Goal: Task Accomplishment & Management: Use online tool/utility

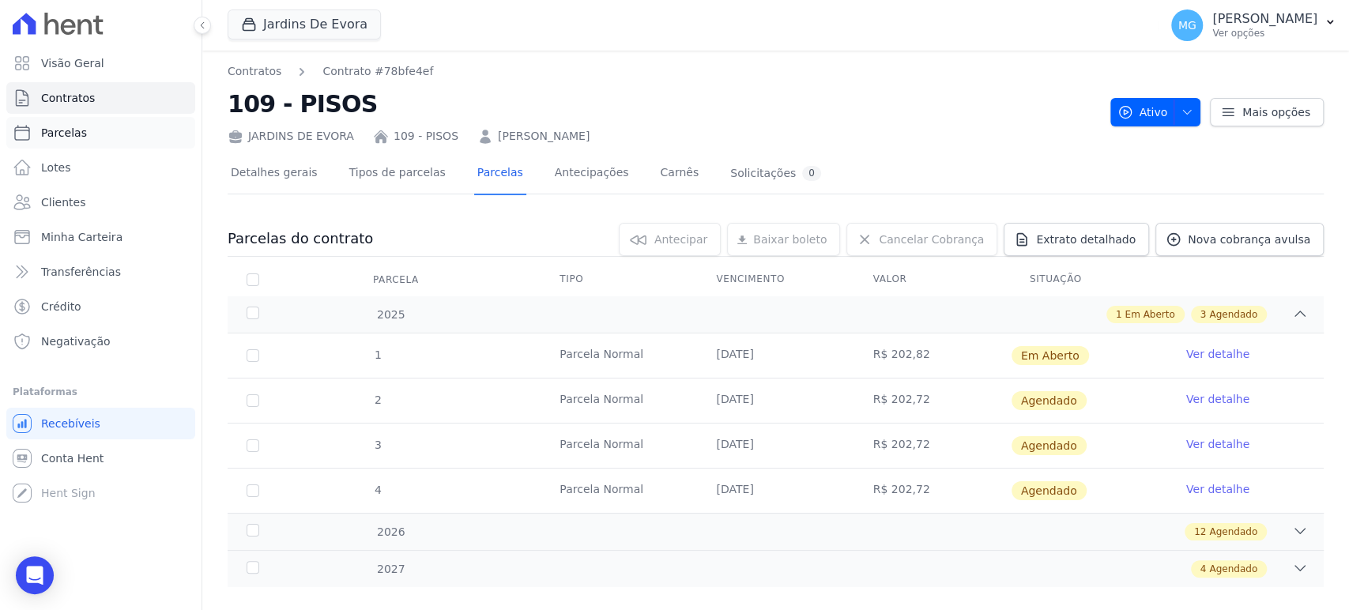
click at [69, 131] on span "Parcelas" at bounding box center [64, 133] width 46 height 16
select select
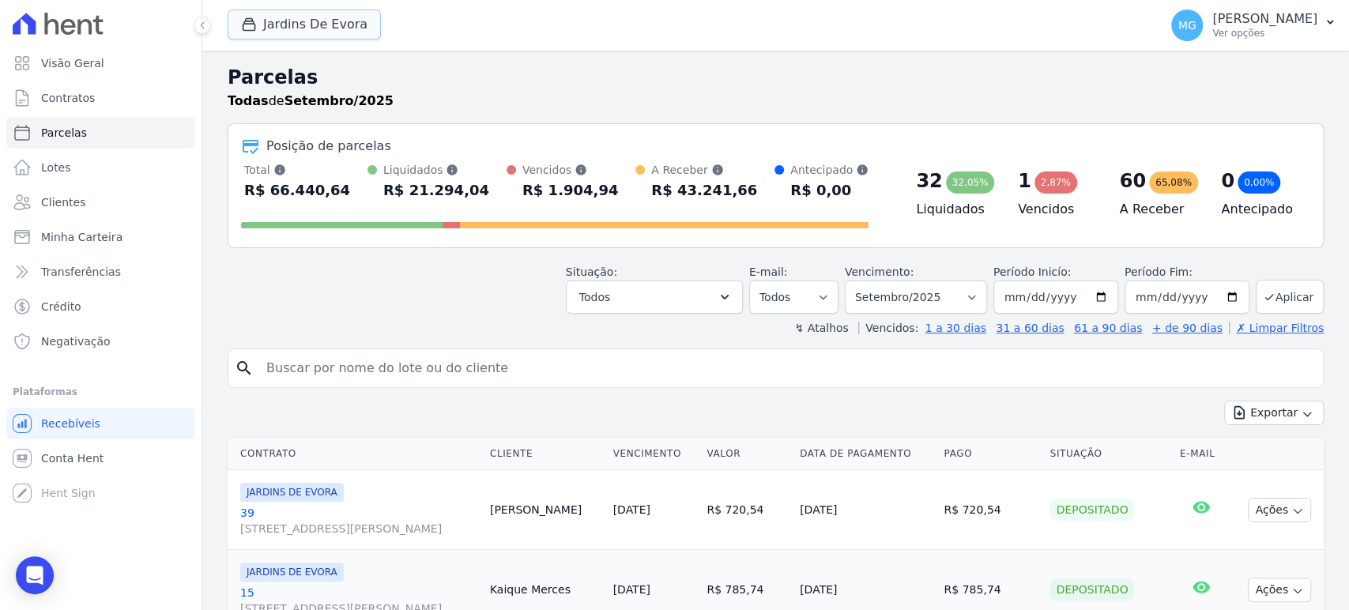
drag, startPoint x: 324, startPoint y: 24, endPoint x: 300, endPoint y: 43, distance: 30.4
click at [324, 24] on button "Jardins De Evora" at bounding box center [304, 24] width 153 height 30
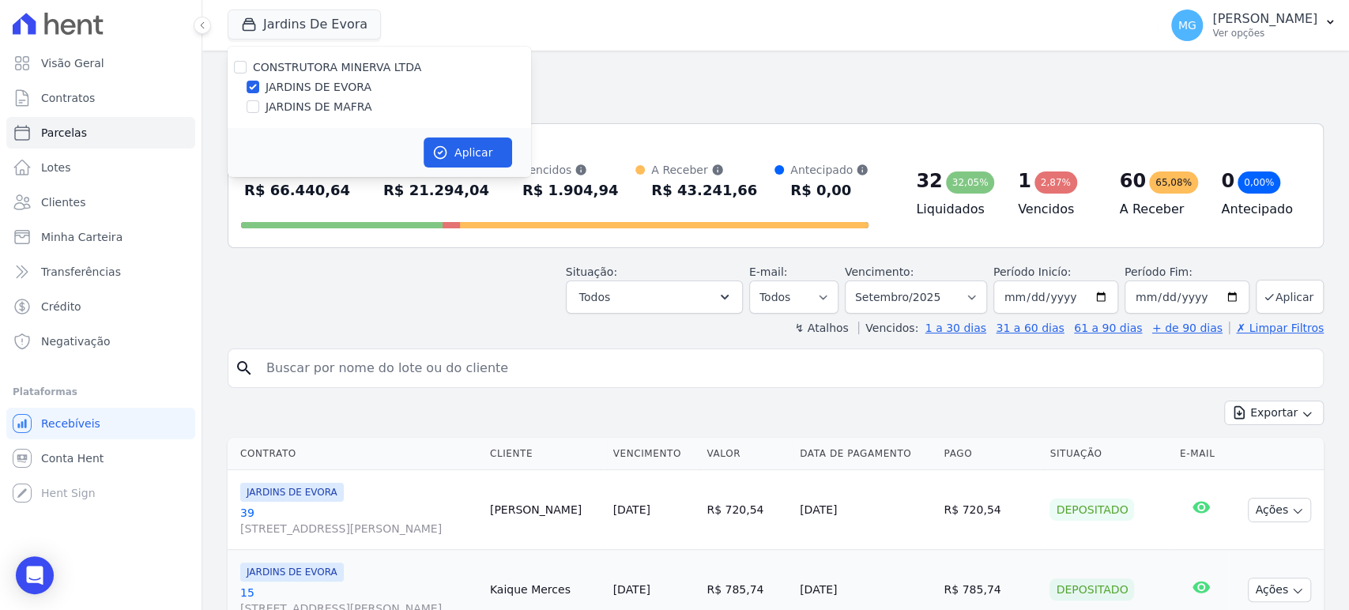
drag, startPoint x: 261, startPoint y: 88, endPoint x: 255, endPoint y: 104, distance: 17.0
click at [261, 89] on div "JARDINS DE EVORA" at bounding box center [380, 87] width 304 height 17
drag, startPoint x: 256, startPoint y: 108, endPoint x: 255, endPoint y: 91, distance: 17.5
click at [257, 107] on input "JARDINS DE MAFRA" at bounding box center [253, 106] width 13 height 13
checkbox input "true"
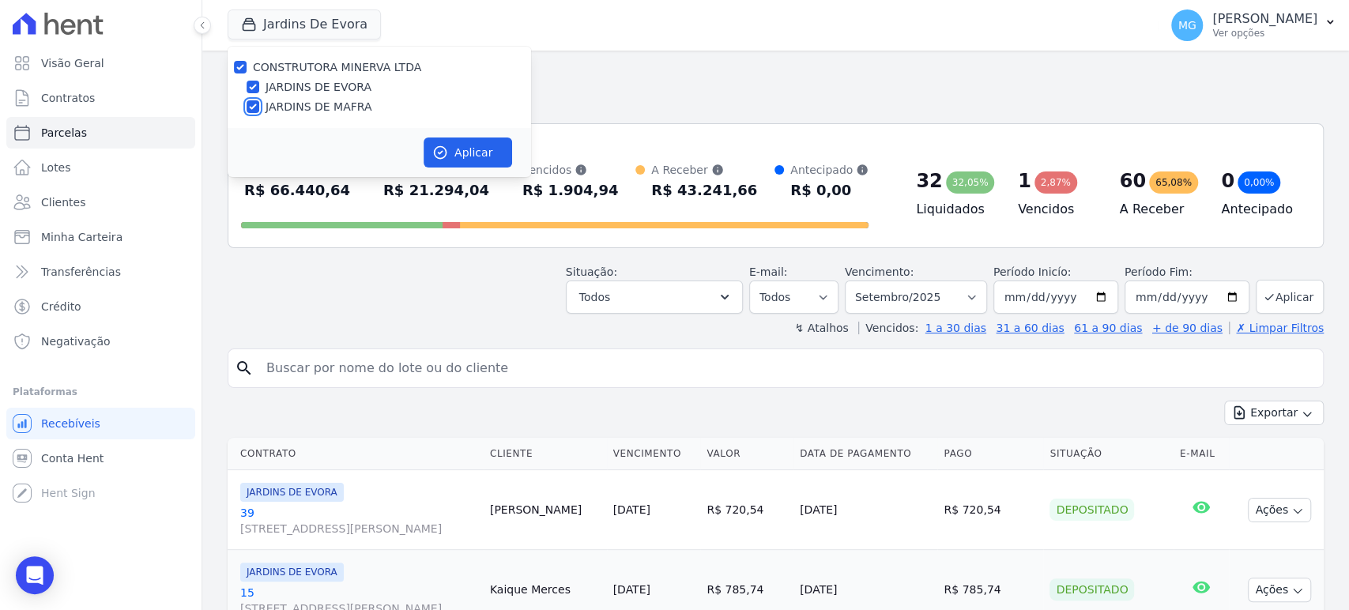
checkbox input "true"
click at [255, 87] on input "JARDINS DE EVORA" at bounding box center [253, 87] width 13 height 13
checkbox input "false"
click at [473, 157] on button "Aplicar" at bounding box center [468, 153] width 89 height 30
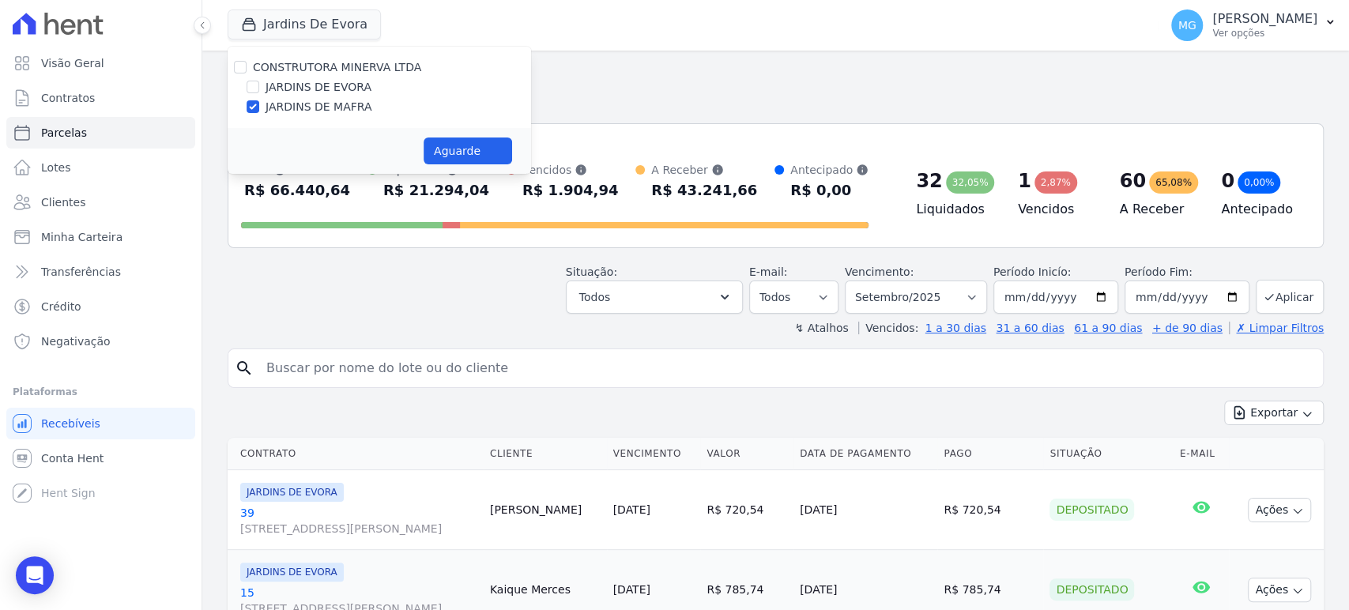
select select
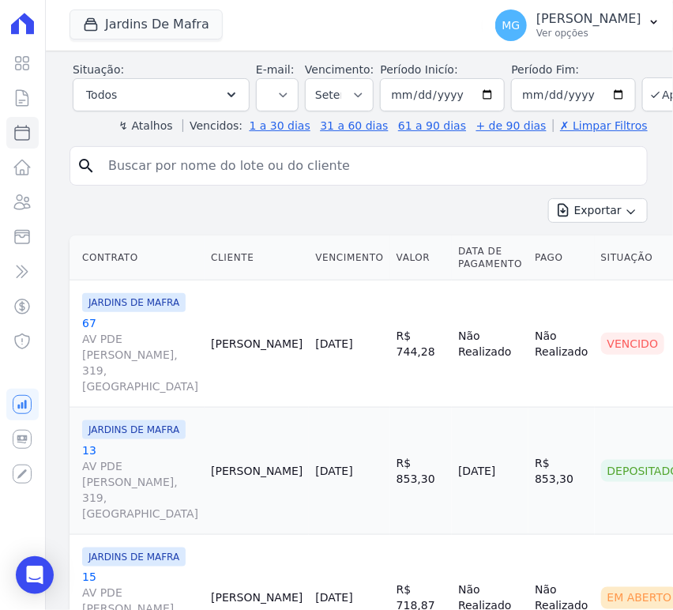
scroll to position [275, 0]
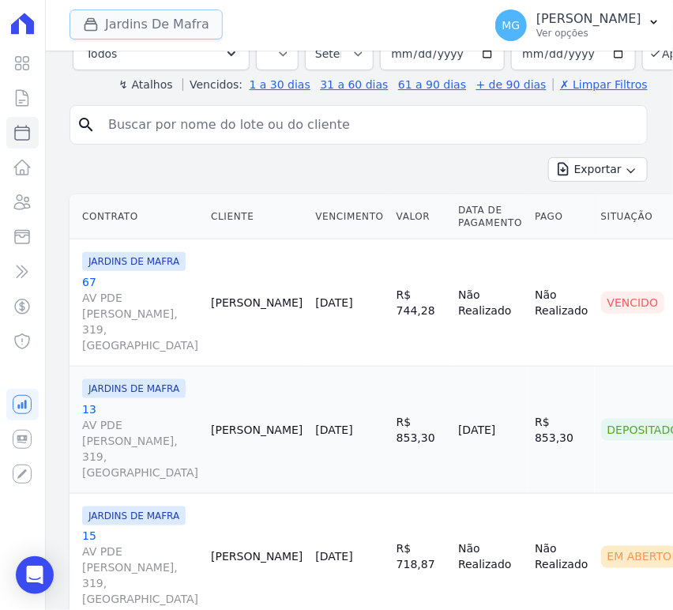
click at [157, 22] on button "Jardins De Mafra" at bounding box center [146, 24] width 153 height 30
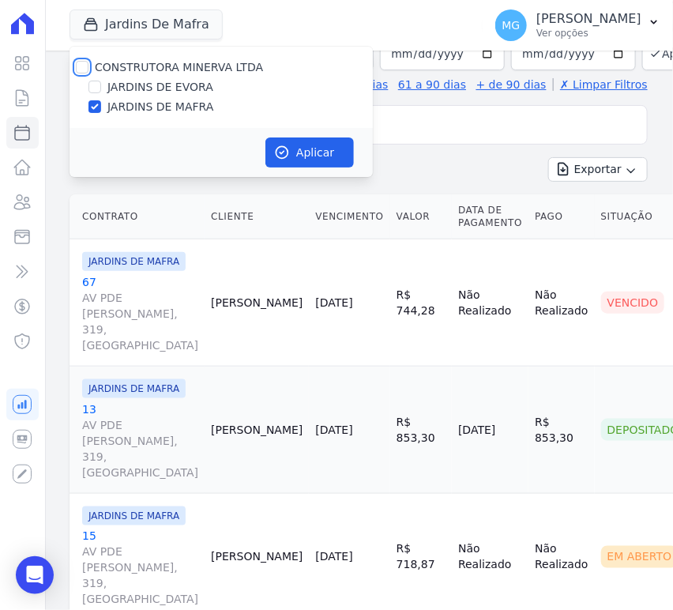
click at [81, 67] on input "CONSTRUTORA MINERVA LTDA" at bounding box center [82, 67] width 13 height 13
checkbox input "true"
click at [311, 157] on button "Aplicar" at bounding box center [310, 153] width 89 height 30
select select
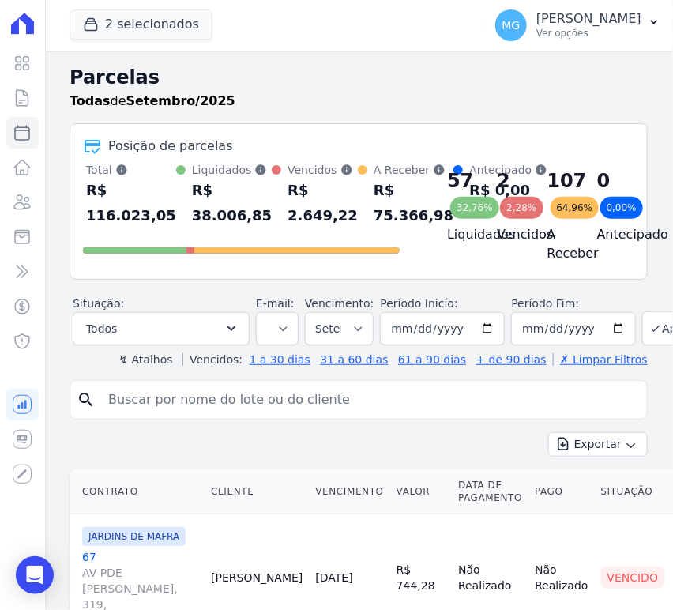
click at [185, 407] on input "search" at bounding box center [370, 400] width 542 height 32
type input "109"
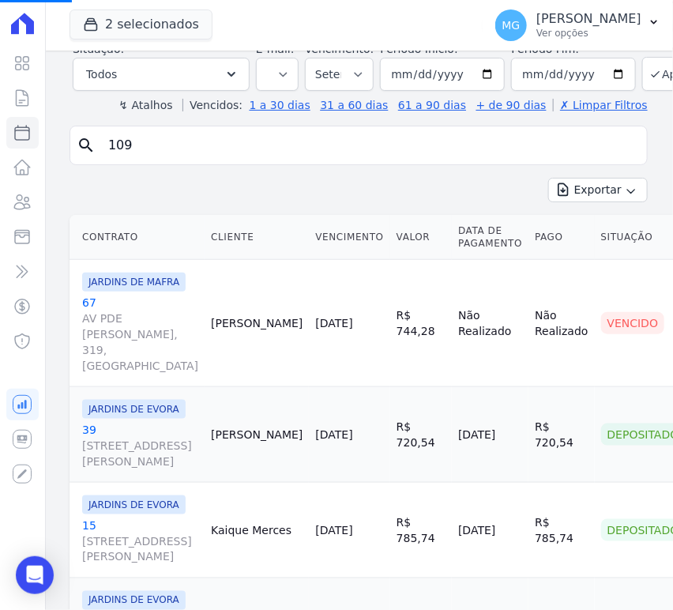
scroll to position [351, 0]
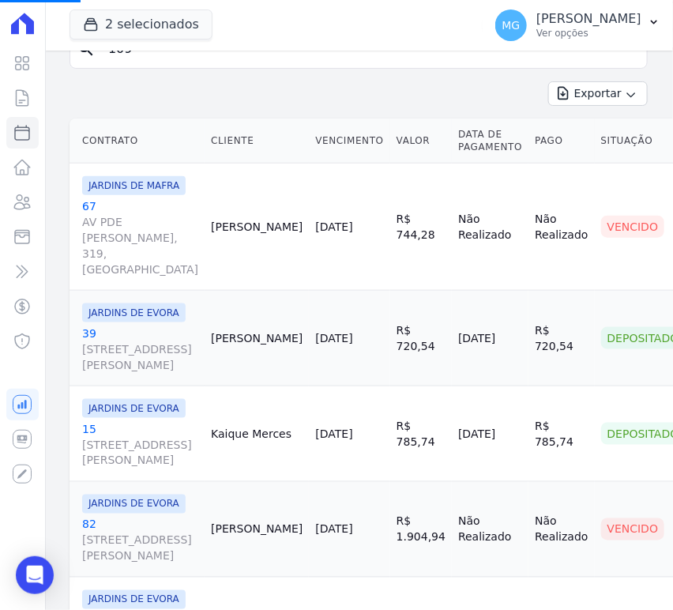
select select
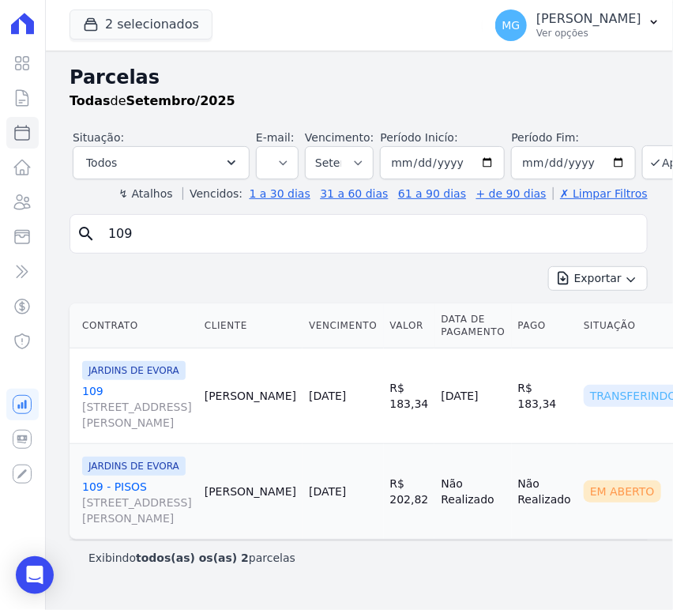
scroll to position [195, 51]
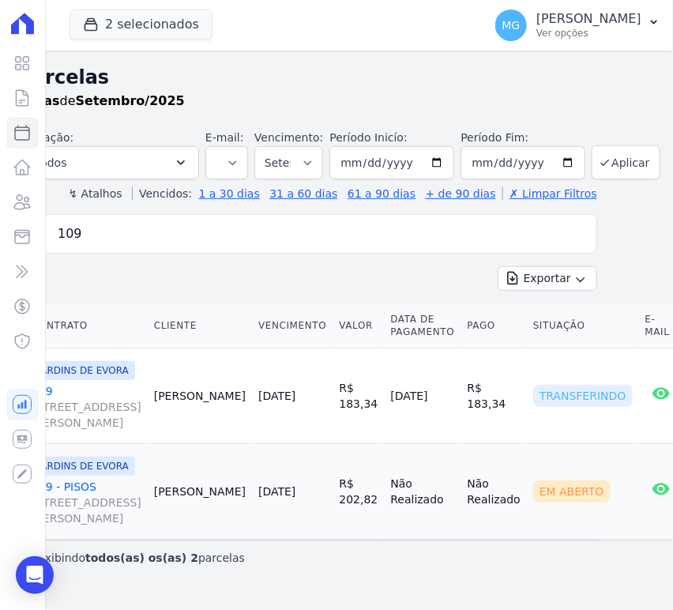
drag, startPoint x: 243, startPoint y: 357, endPoint x: 349, endPoint y: 365, distance: 106.2
click at [105, 236] on input "109" at bounding box center [319, 234] width 542 height 32
type input "28"
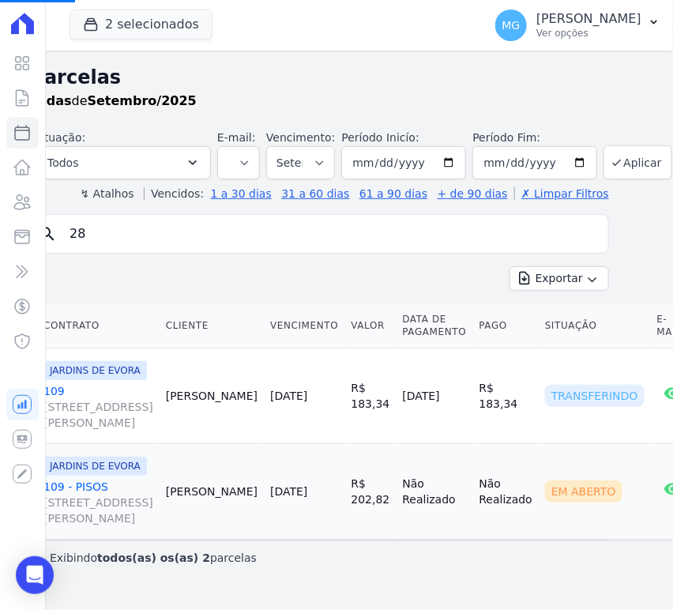
scroll to position [0, 0]
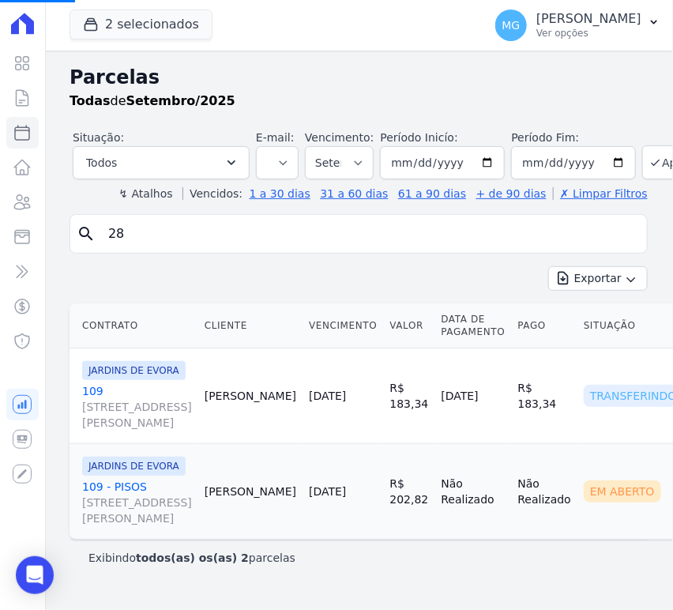
drag, startPoint x: 218, startPoint y: 260, endPoint x: 136, endPoint y: 256, distance: 82.3
click at [214, 225] on input "28" at bounding box center [370, 234] width 542 height 32
select select
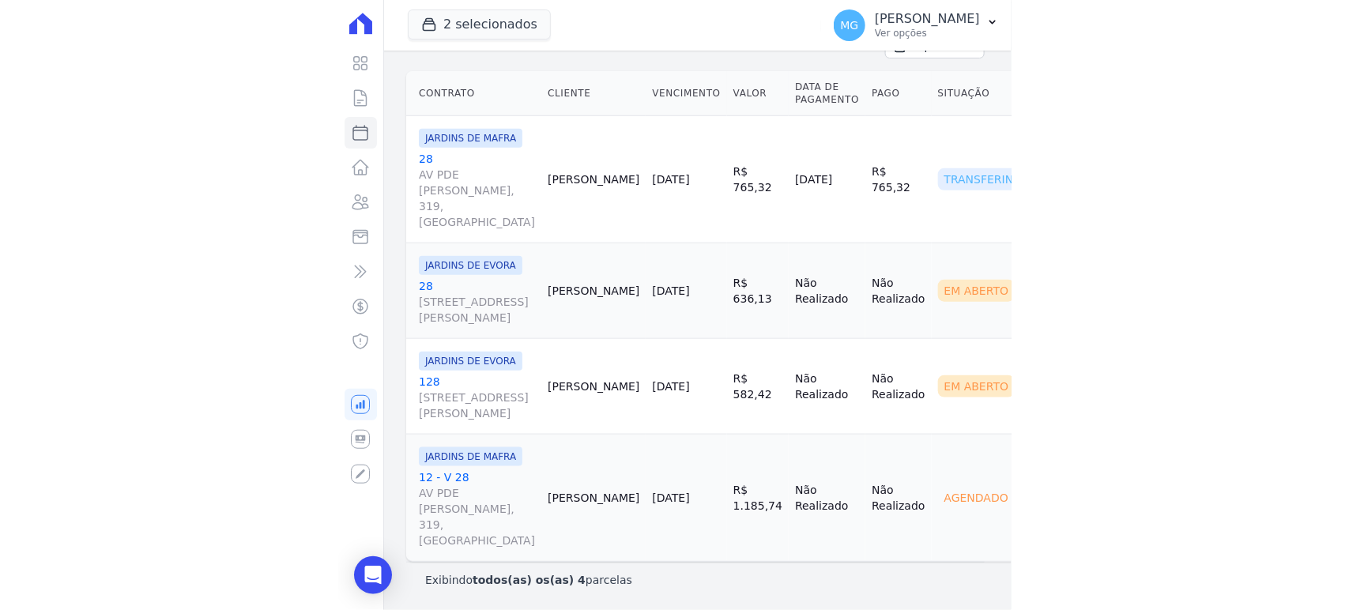
scroll to position [292, 4]
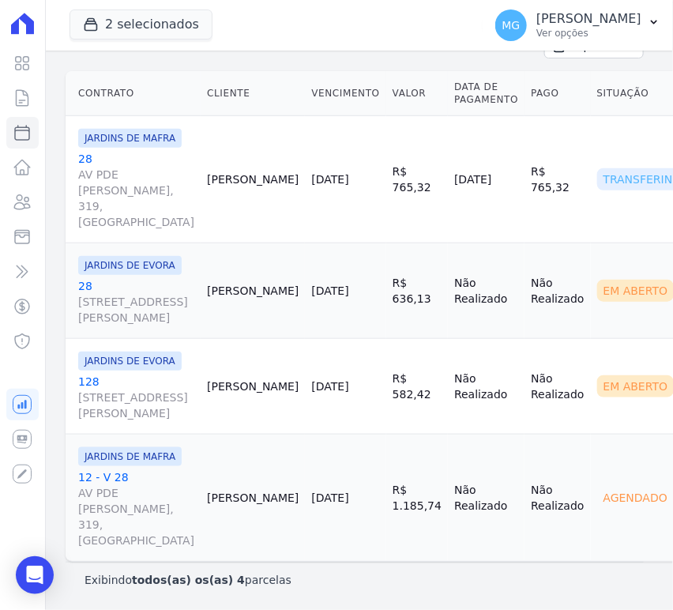
drag, startPoint x: 379, startPoint y: 246, endPoint x: 398, endPoint y: 251, distance: 18.8
drag, startPoint x: 401, startPoint y: 251, endPoint x: 411, endPoint y: 251, distance: 10.3
click at [525, 255] on td "Não Realizado" at bounding box center [558, 291] width 66 height 96
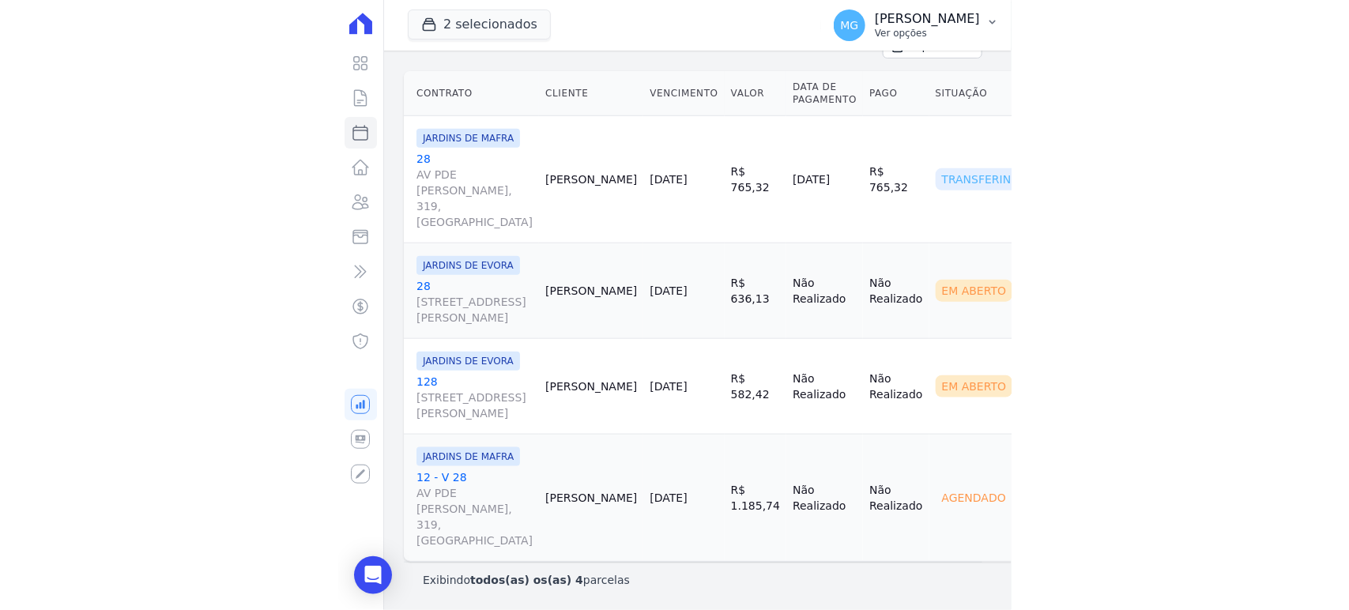
scroll to position [136, 0]
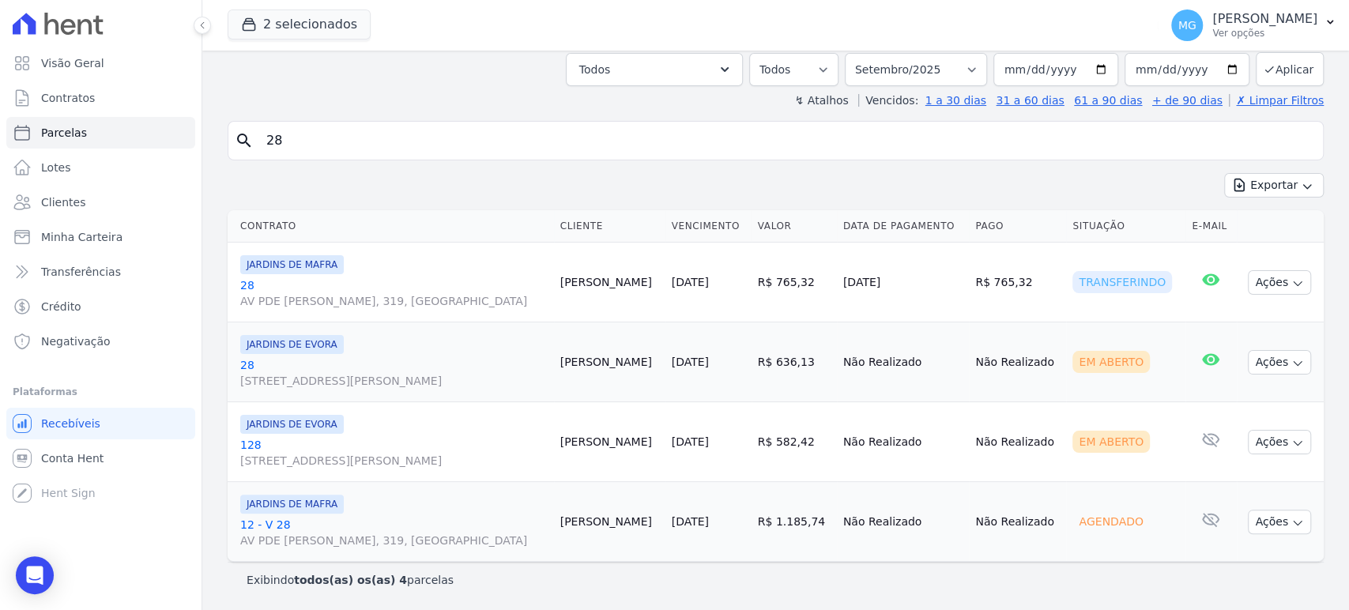
click at [221, 295] on div "Contrato Cliente Vencimento [GEOGRAPHIC_DATA] Data de Pagamento Pago Situação E…" at bounding box center [775, 386] width 1147 height 364
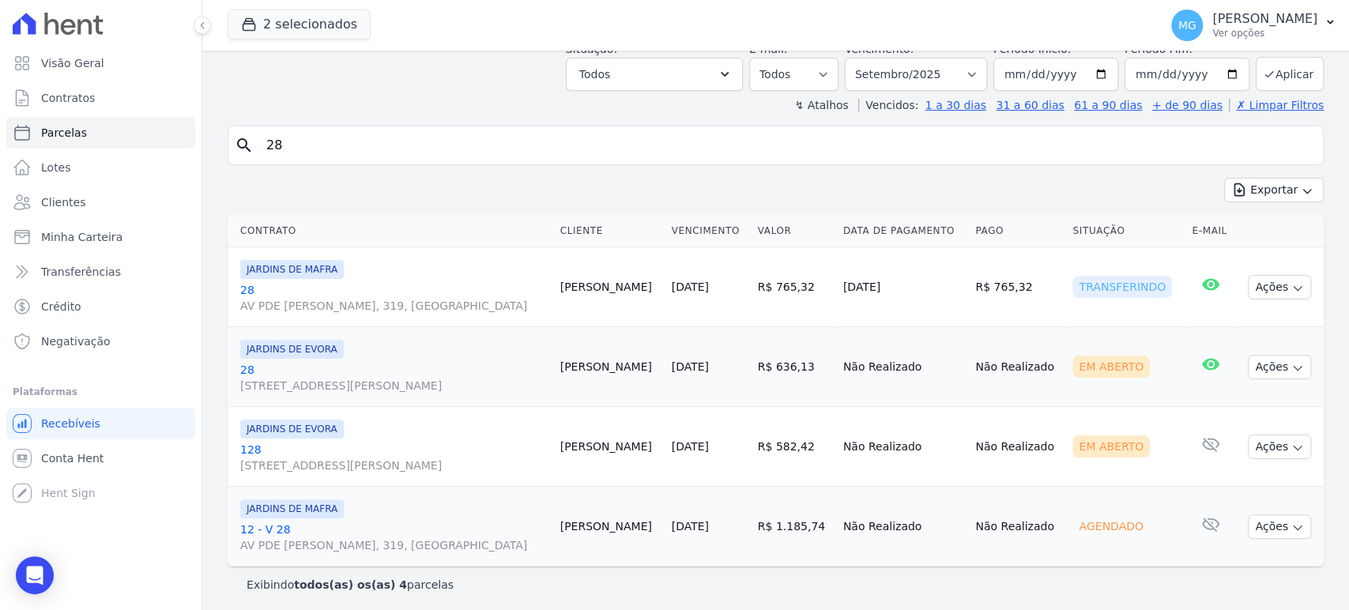
scroll to position [0, 0]
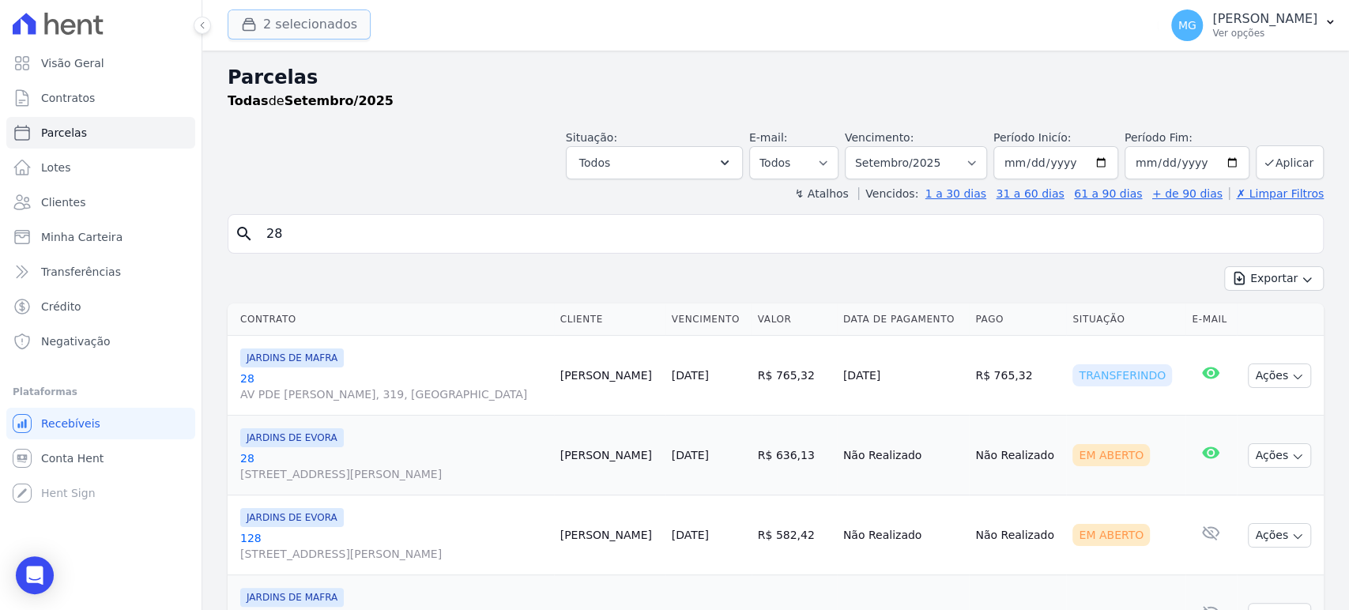
click at [278, 17] on button "2 selecionados" at bounding box center [299, 24] width 143 height 30
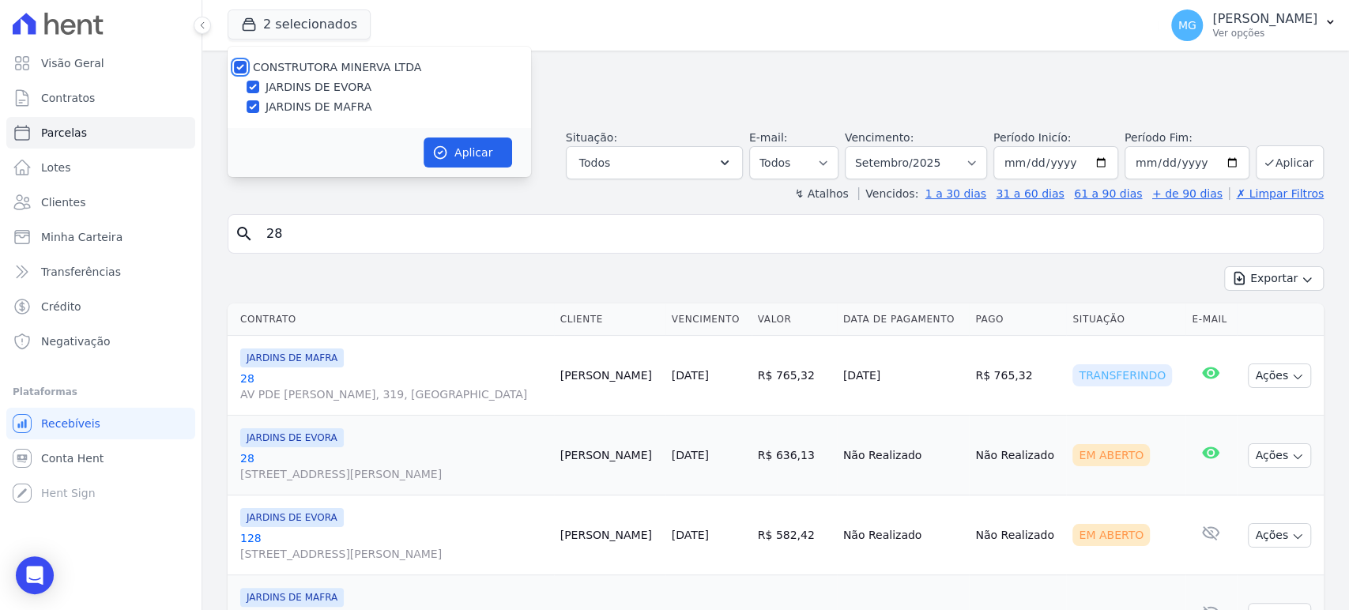
click at [242, 66] on input "CONSTRUTORA MINERVA LTDA" at bounding box center [240, 67] width 13 height 13
checkbox input "false"
click at [253, 82] on input "JARDINS DE EVORA" at bounding box center [253, 87] width 13 height 13
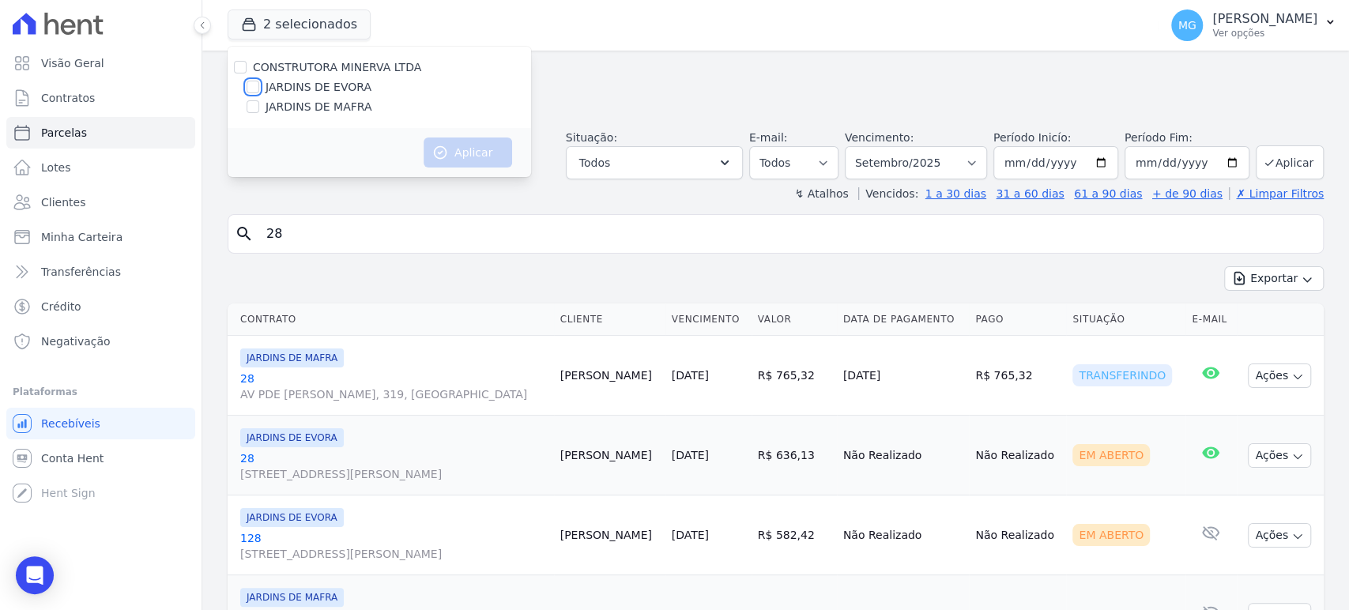
checkbox input "true"
click at [486, 154] on button "Aplicar" at bounding box center [468, 153] width 89 height 30
select select
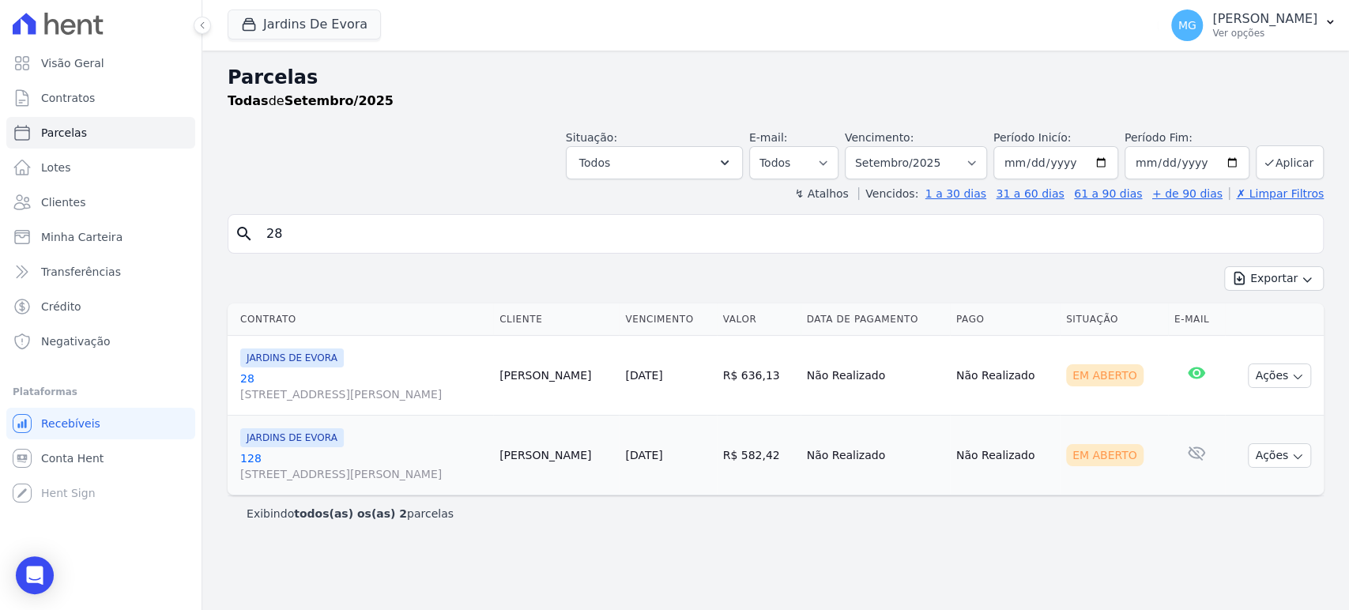
click at [436, 261] on div "search 28 Exportar Exportar PDF Exportar CSV Contrato Cliente Vencimento [GEOGR…" at bounding box center [776, 372] width 1096 height 317
click at [101, 138] on link "Parcelas" at bounding box center [100, 133] width 189 height 32
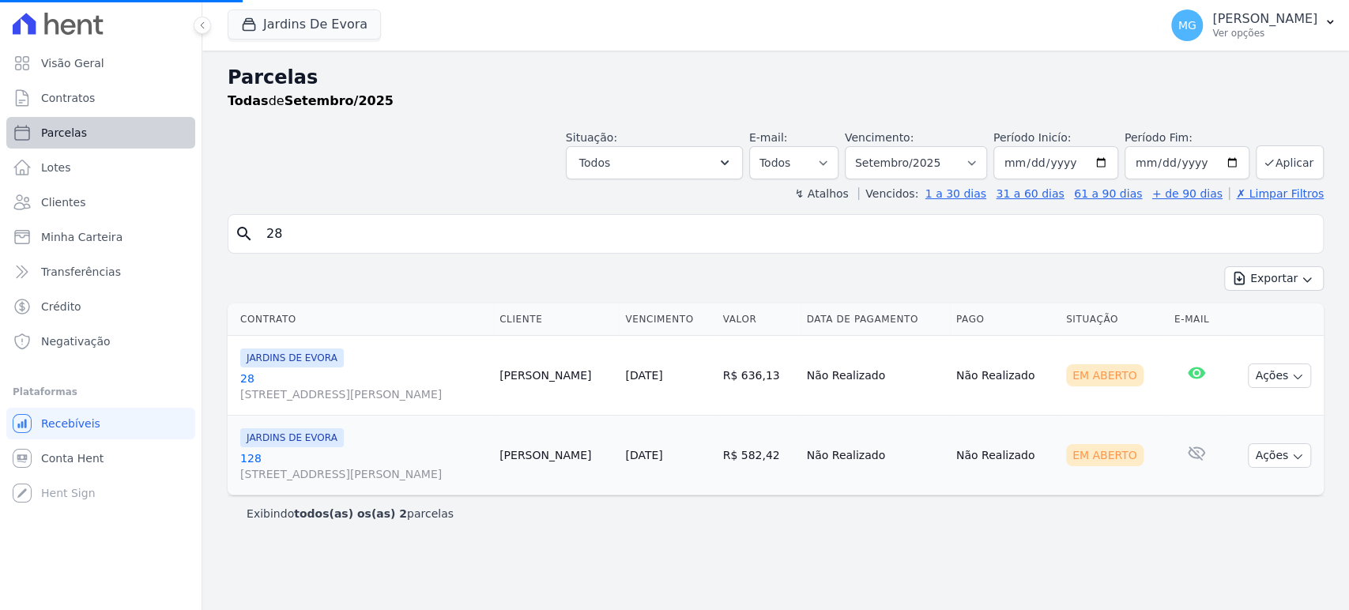
select select
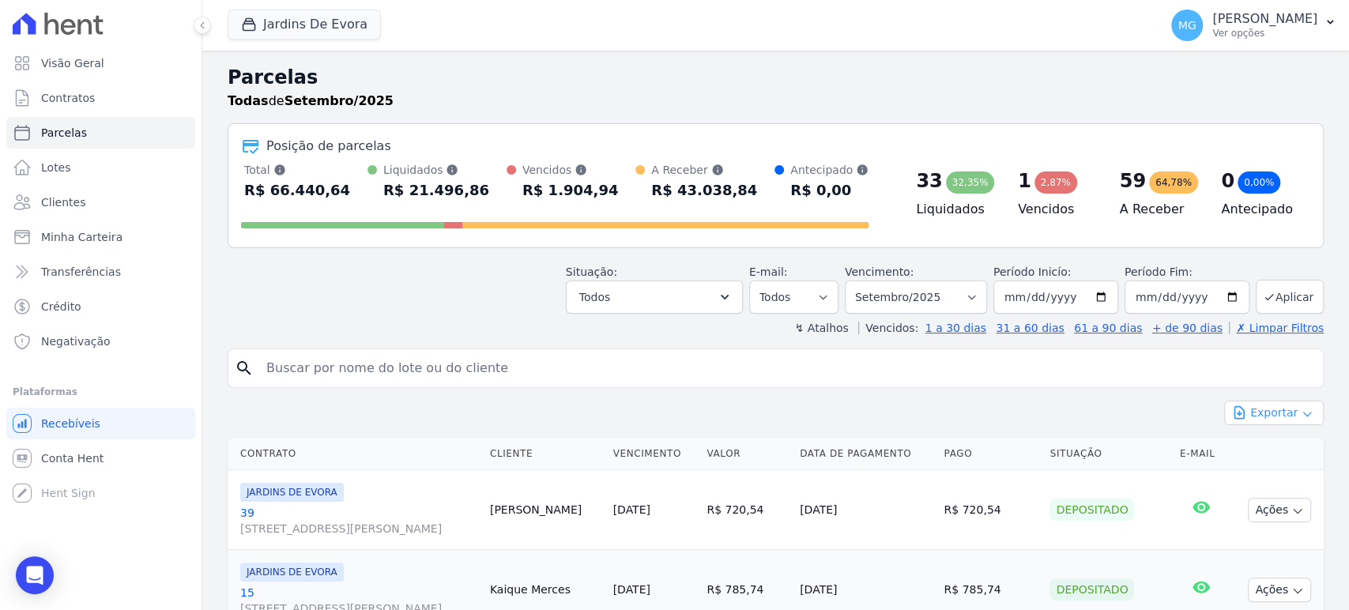
click at [1268, 404] on button "Exportar" at bounding box center [1274, 413] width 100 height 25
click at [1271, 480] on span "Exportar CSV" at bounding box center [1273, 478] width 84 height 16
click at [314, 28] on button "Jardins De Evora" at bounding box center [304, 24] width 153 height 30
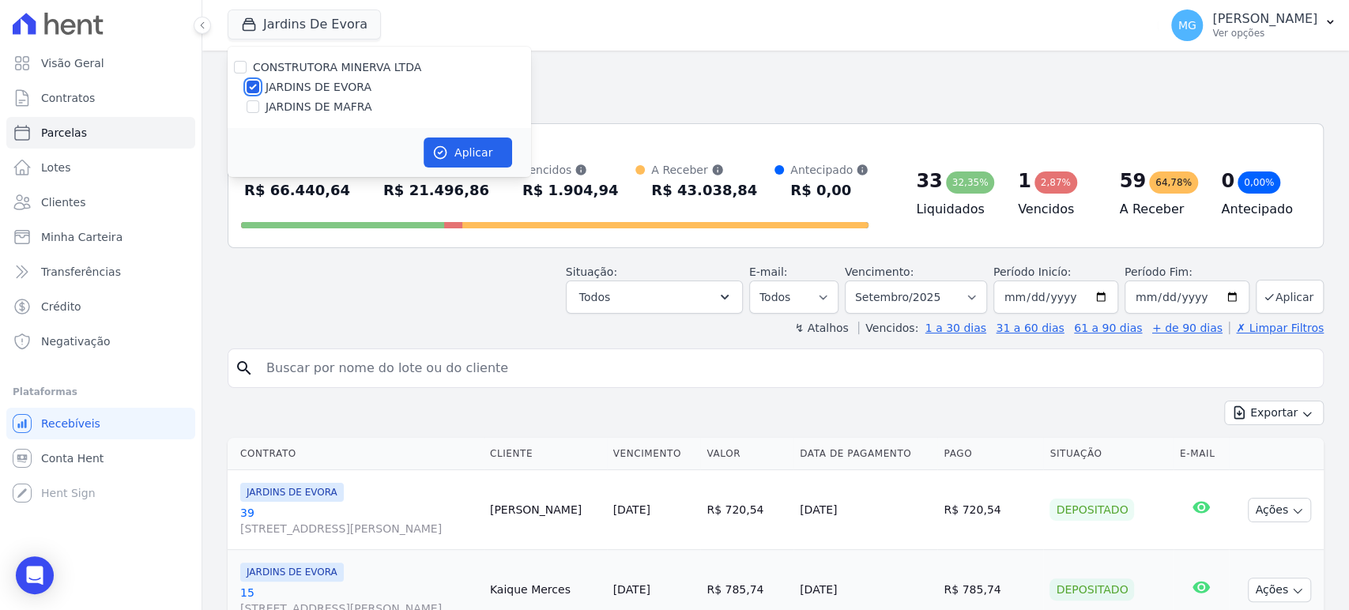
click at [250, 87] on input "JARDINS DE EVORA" at bounding box center [253, 87] width 13 height 13
checkbox input "false"
click at [252, 106] on input "JARDINS DE MAFRA" at bounding box center [253, 106] width 13 height 13
checkbox input "true"
click at [482, 147] on button "Aplicar" at bounding box center [468, 153] width 89 height 30
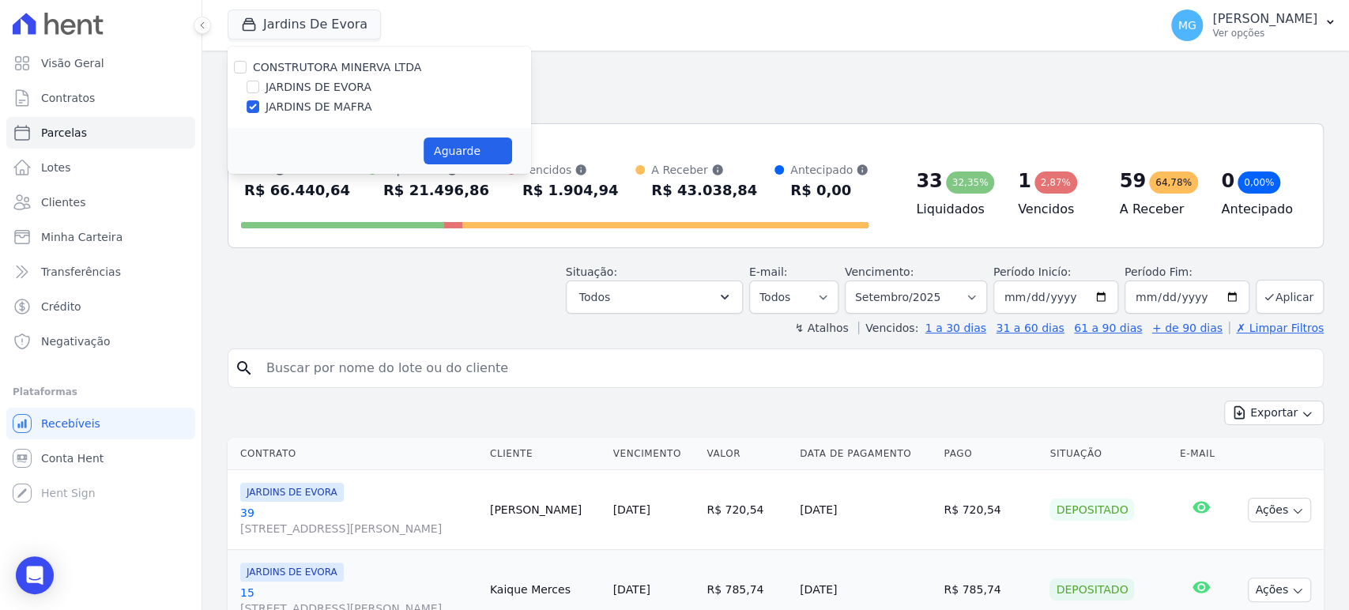
select select
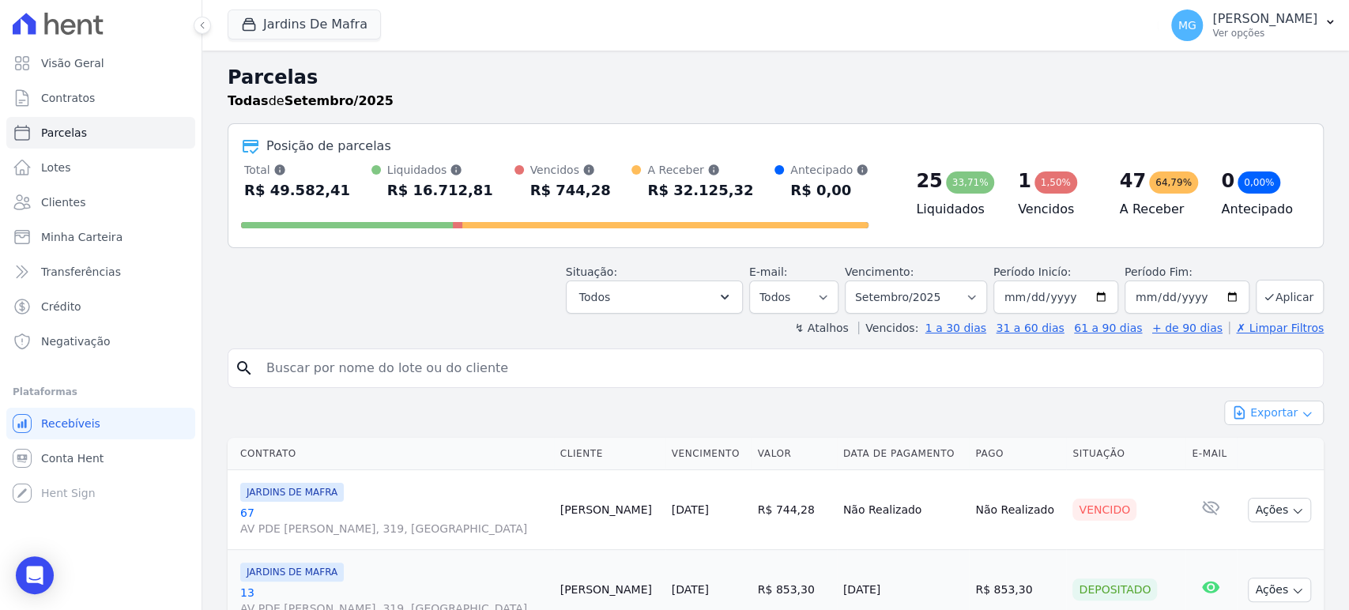
click at [1263, 415] on button "Exportar" at bounding box center [1274, 413] width 100 height 25
click at [1266, 475] on span "Exportar CSV" at bounding box center [1273, 478] width 84 height 16
click at [450, 76] on h2 "Parcelas" at bounding box center [776, 77] width 1096 height 28
click at [292, 28] on button "Jardins De Mafra" at bounding box center [304, 24] width 153 height 30
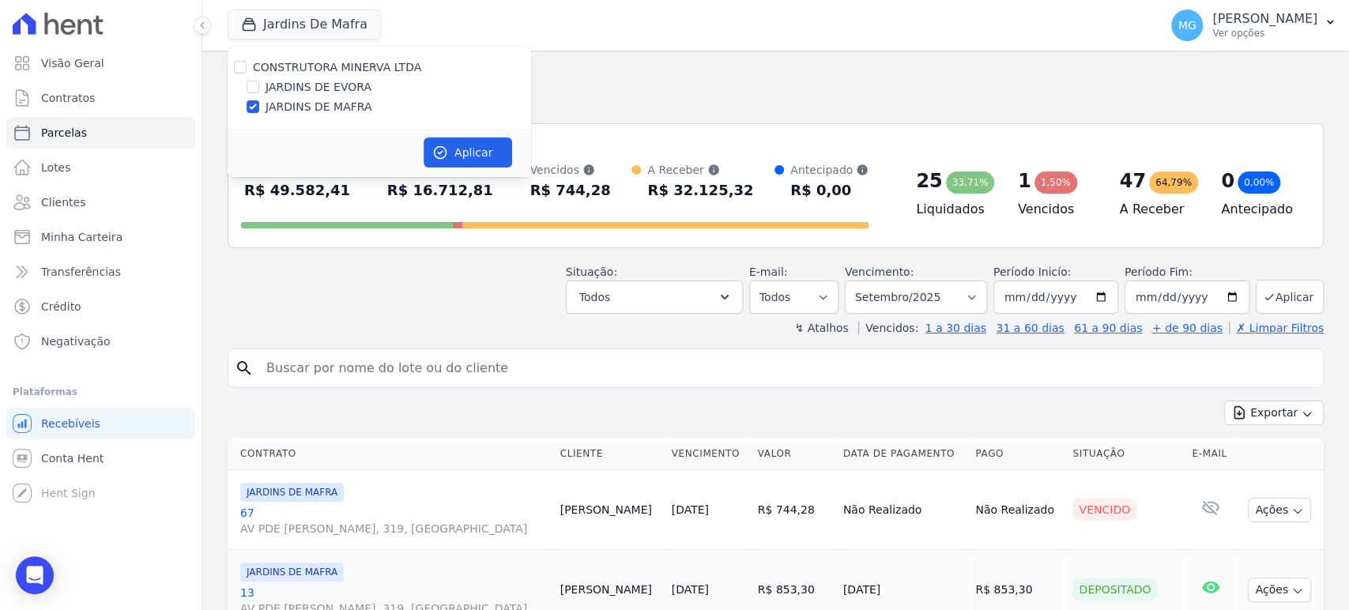
click at [291, 90] on label "JARDINS DE EVORA" at bounding box center [319, 87] width 106 height 17
click at [259, 90] on input "JARDINS DE EVORA" at bounding box center [253, 87] width 13 height 13
checkbox input "true"
click at [500, 151] on button "Aplicar" at bounding box center [468, 153] width 89 height 30
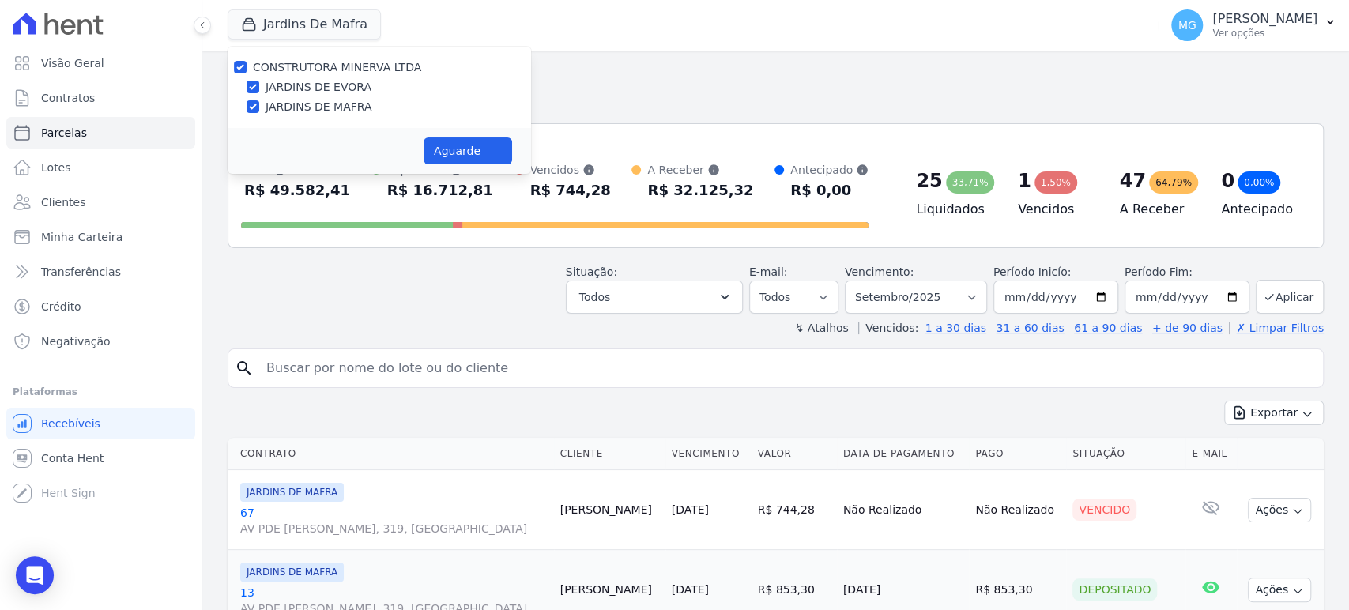
select select
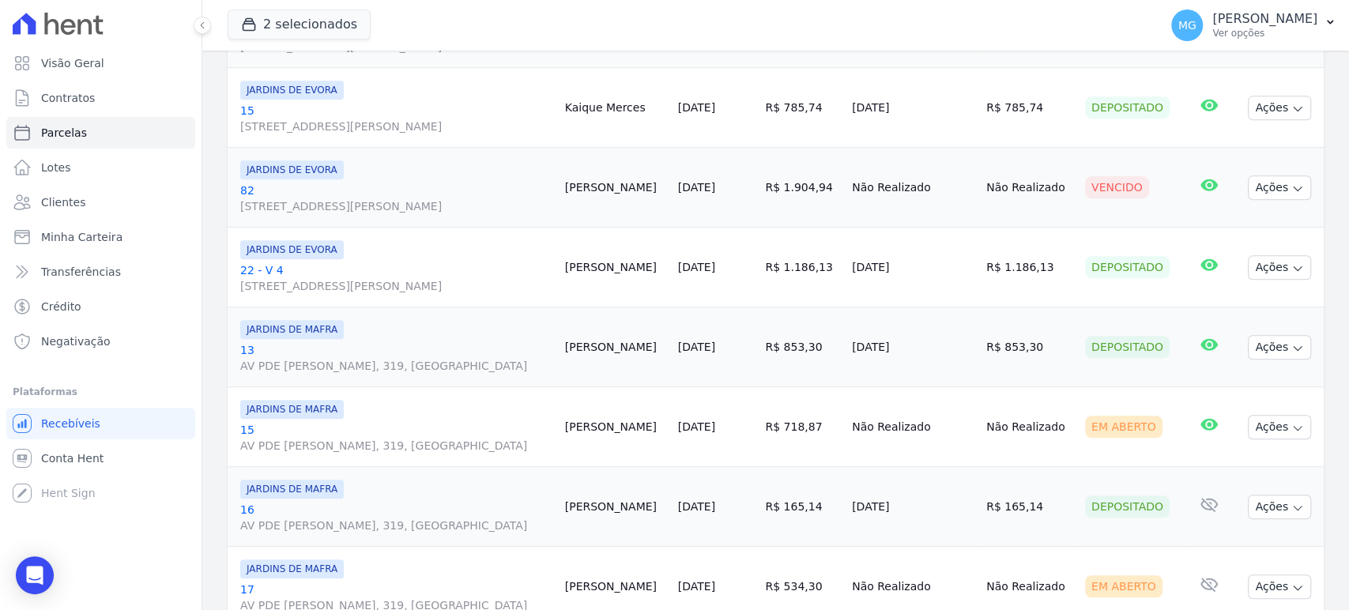
scroll to position [585, 0]
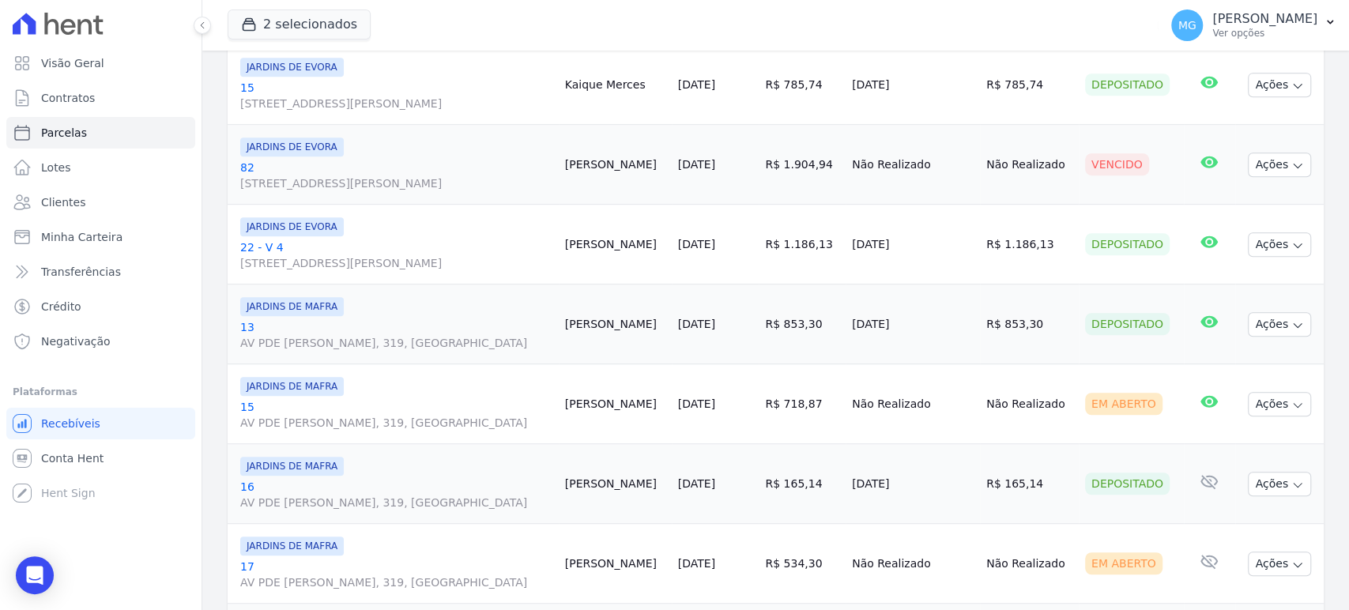
click at [533, 32] on span "[STREET_ADDRESS][PERSON_NAME]" at bounding box center [396, 24] width 312 height 16
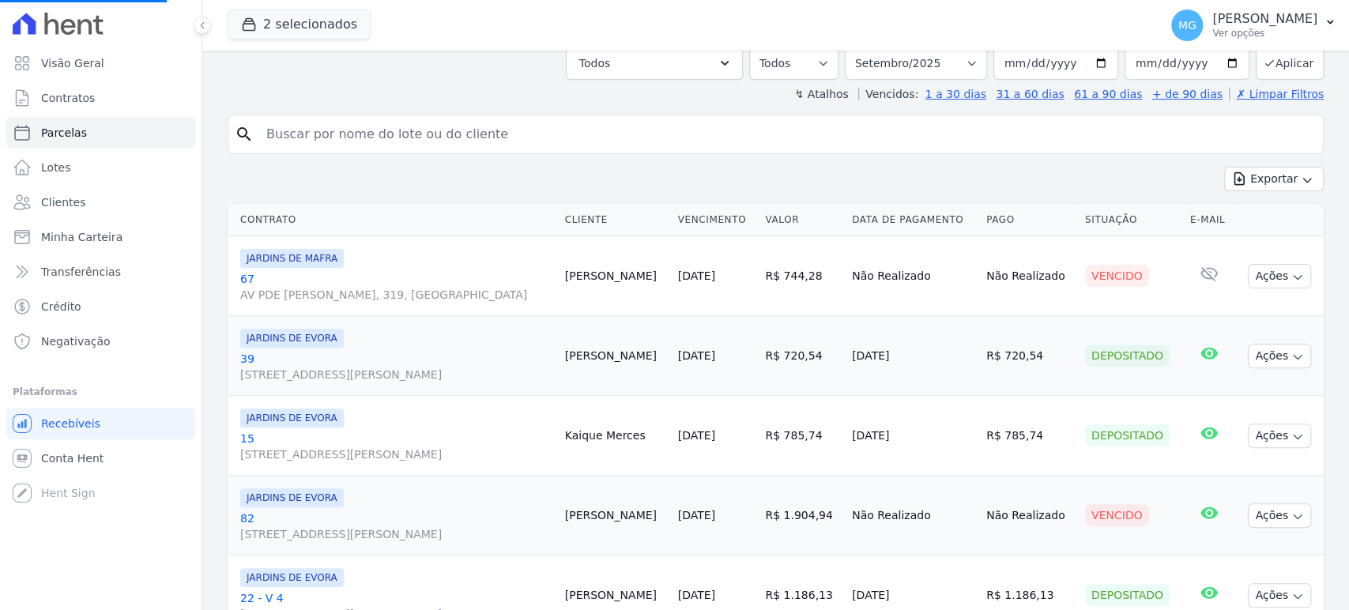
scroll to position [234, 0]
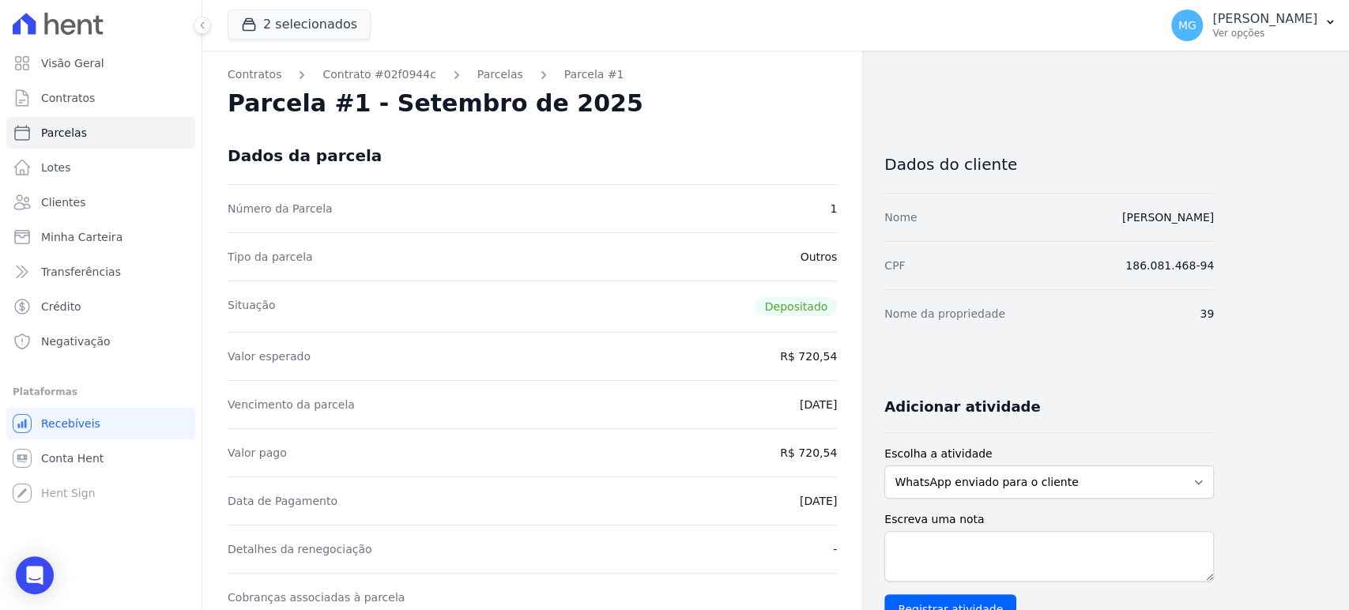
click at [519, 131] on div "Dados da parcela" at bounding box center [532, 155] width 609 height 57
click at [73, 138] on span "Parcelas" at bounding box center [64, 133] width 46 height 16
select select
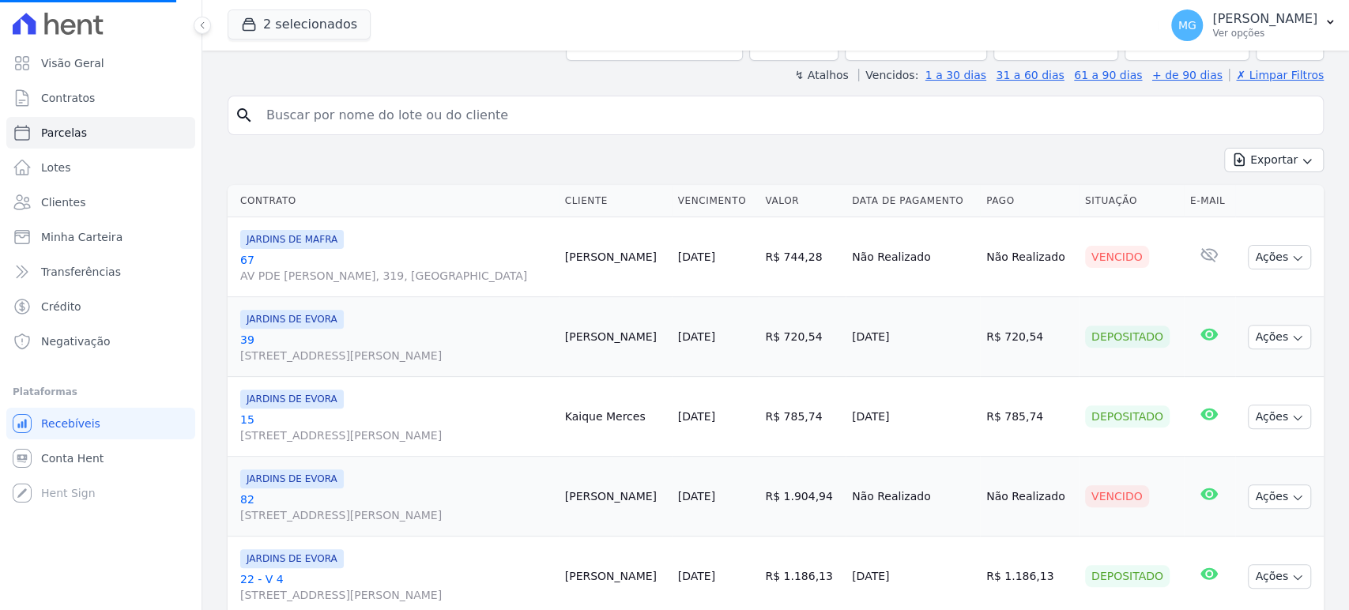
scroll to position [292, 0]
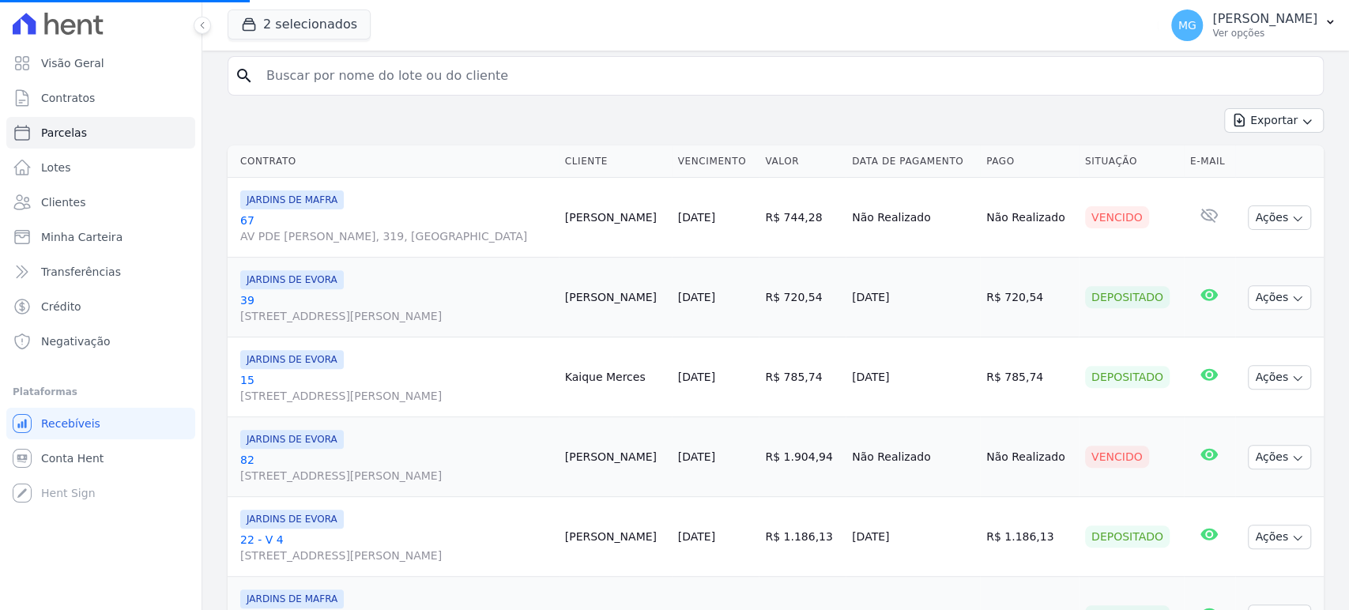
select select
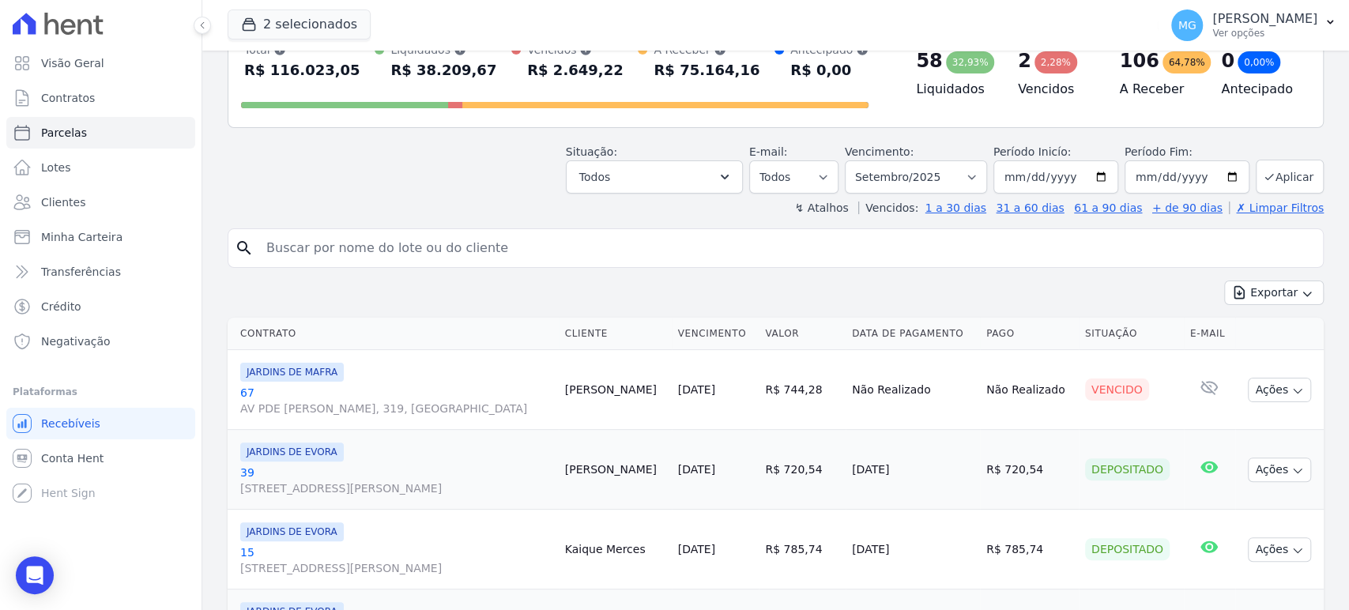
scroll to position [117, 0]
